Goal: Task Accomplishment & Management: Use online tool/utility

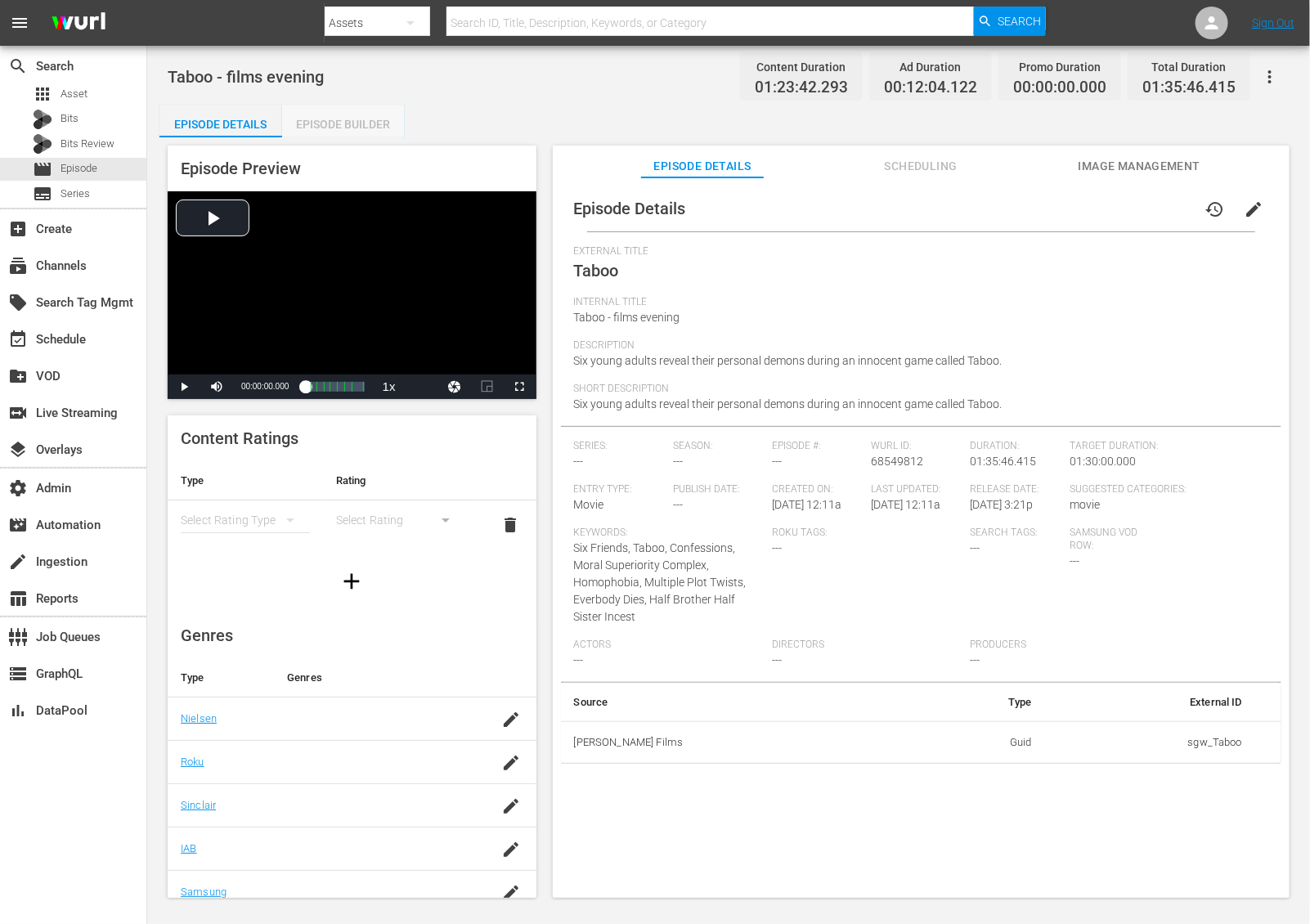
click at [334, 126] on div "Episode Builder" at bounding box center [343, 124] width 123 height 39
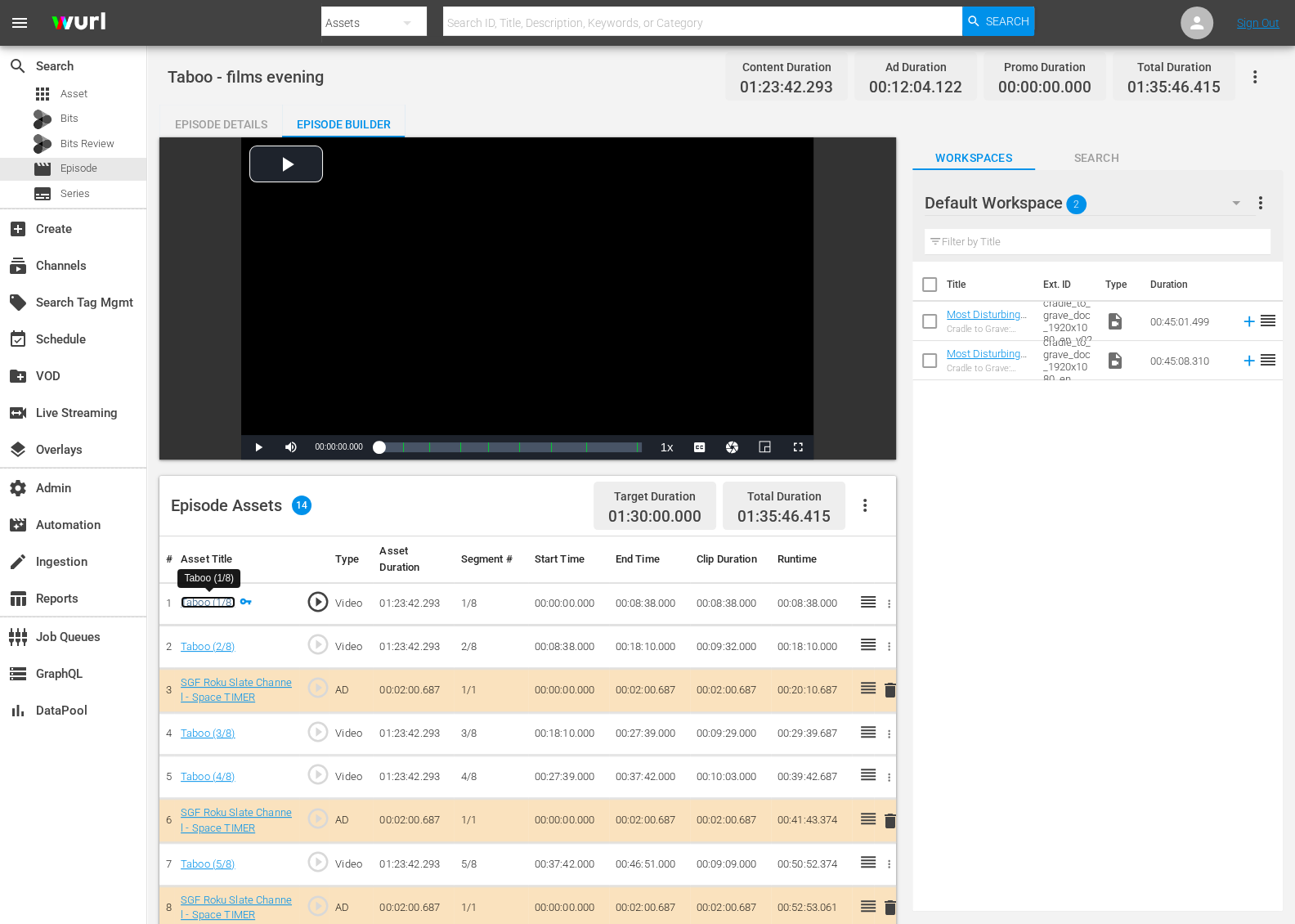
click at [205, 597] on link "Taboo (1/8)" at bounding box center [208, 602] width 55 height 13
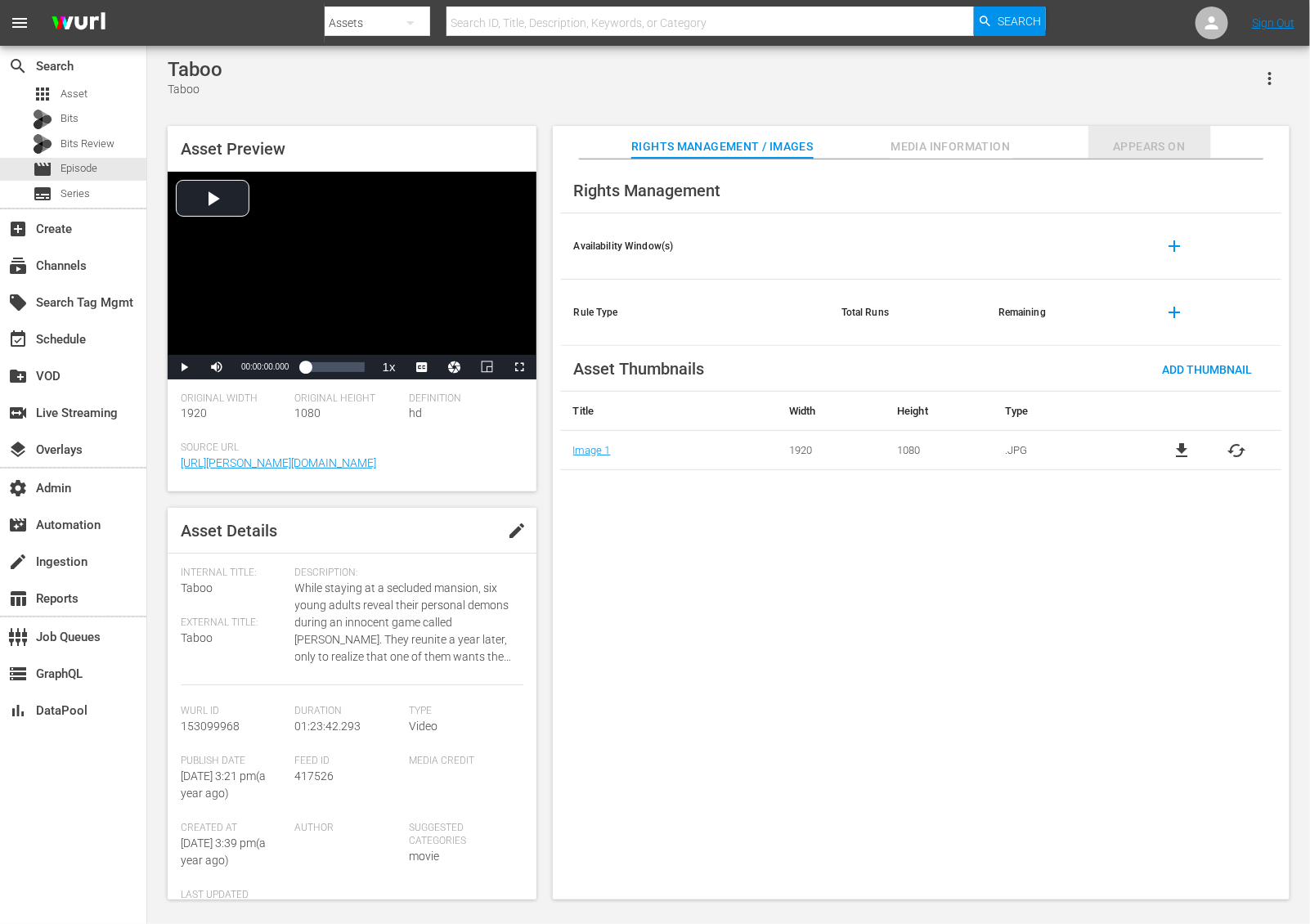
click at [1115, 137] on span "Appears On" at bounding box center [1149, 147] width 123 height 21
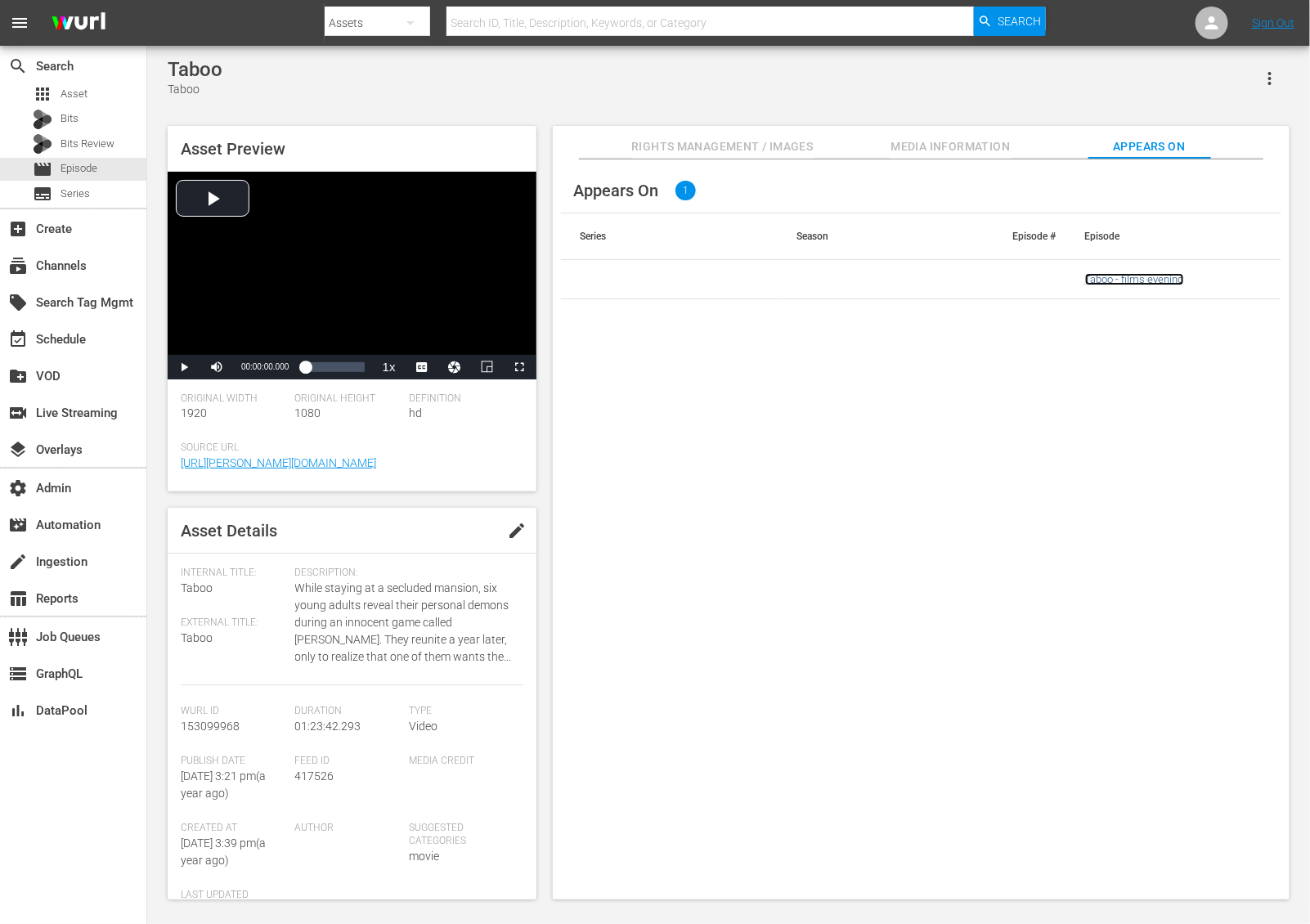
click at [1120, 274] on link "Taboo - films evening" at bounding box center [1134, 279] width 99 height 13
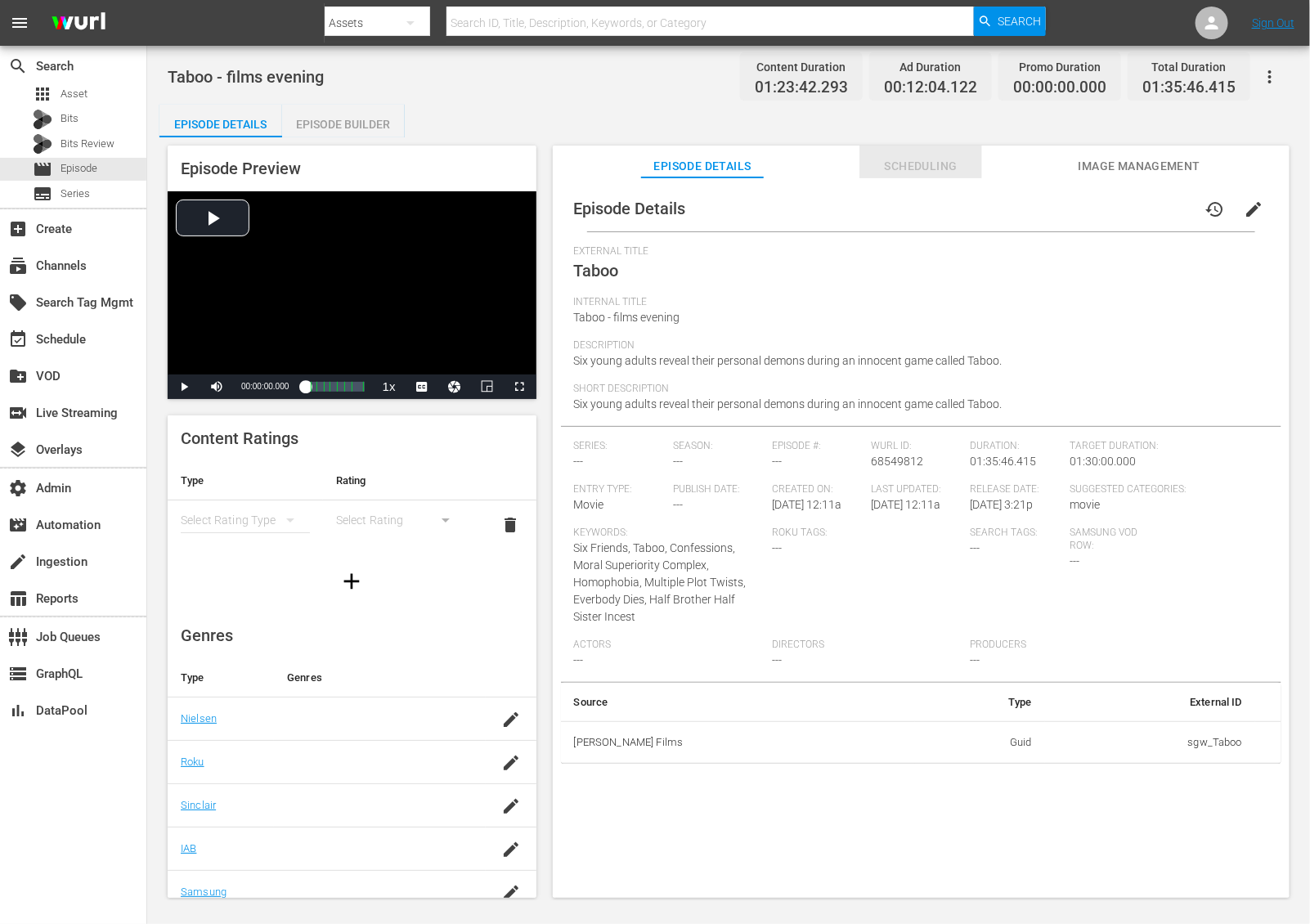
click at [918, 160] on span "Scheduling" at bounding box center [921, 166] width 123 height 21
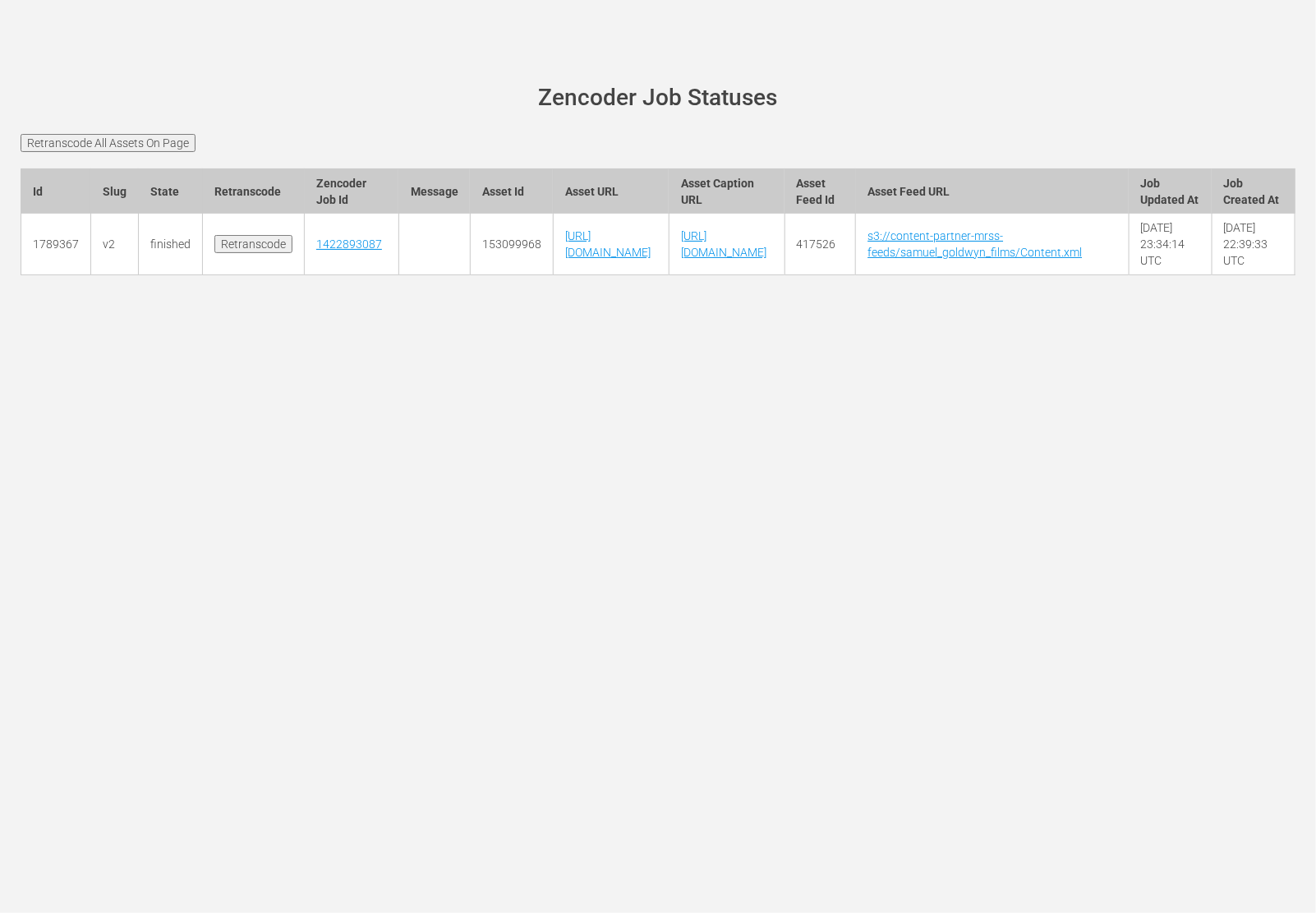
click at [265, 253] on input "Retranscode" at bounding box center [253, 244] width 78 height 18
click at [359, 518] on div "wurl-scheduler.com site status Zencoder Job Statuses Retranscode All Assets On …" at bounding box center [658, 456] width 1316 height 913
